Goal: Check status: Check status

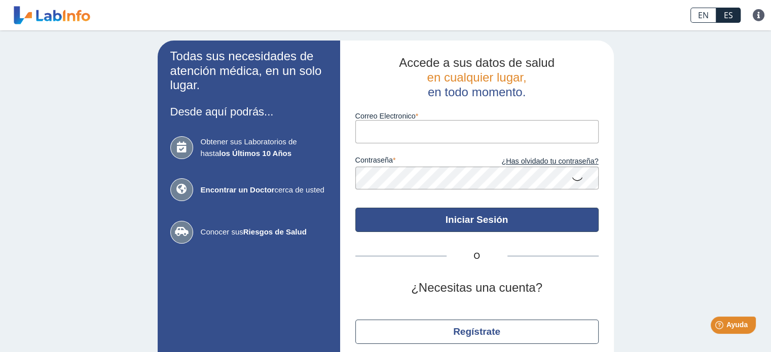
type input "[EMAIL_ADDRESS][DOMAIN_NAME]"
click at [414, 217] on button "Iniciar Sesión" at bounding box center [476, 220] width 243 height 24
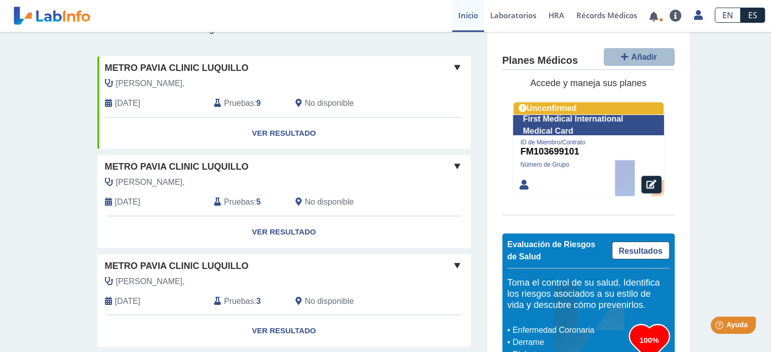
scroll to position [162, 0]
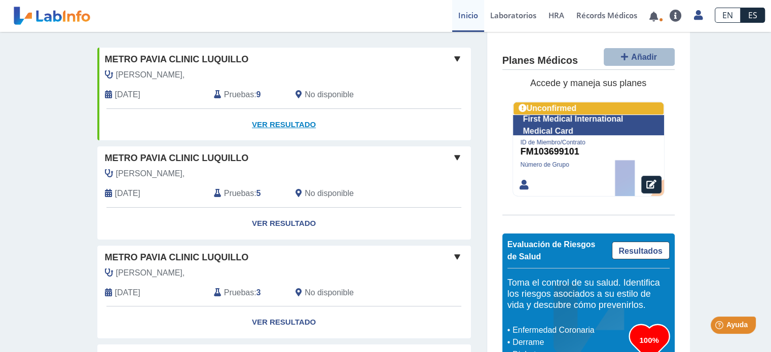
click at [292, 127] on link "Ver Resultado" at bounding box center [284, 125] width 374 height 32
